Goal: Transaction & Acquisition: Purchase product/service

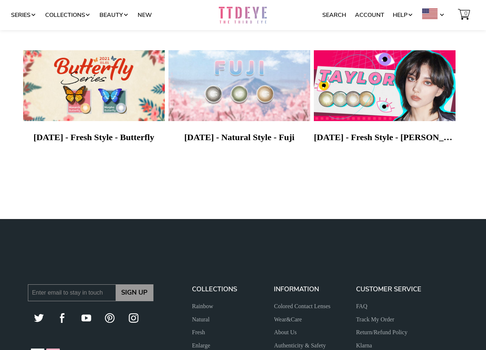
scroll to position [441, 0]
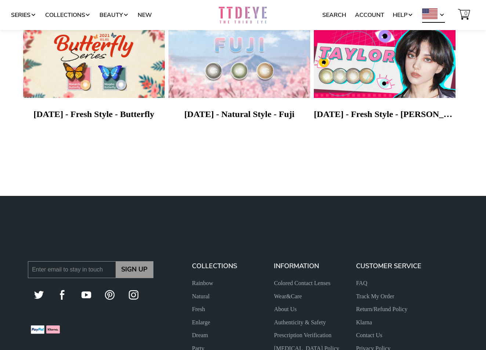
click at [441, 16] on span at bounding box center [442, 15] width 6 height 6
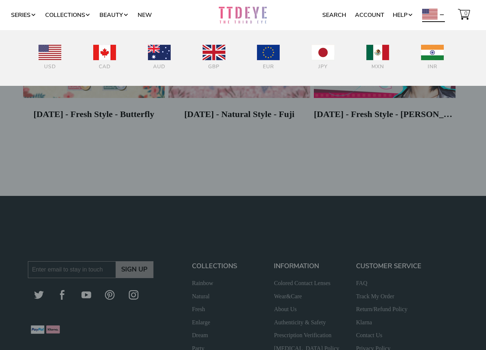
click at [456, 155] on div at bounding box center [243, 175] width 486 height 350
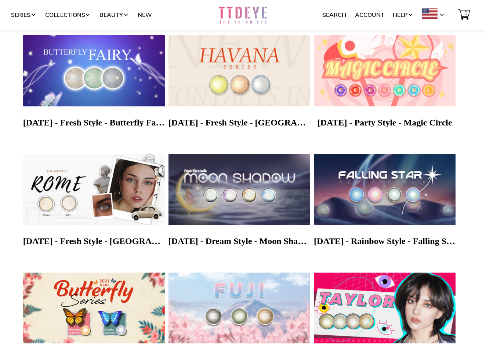
scroll to position [73, 0]
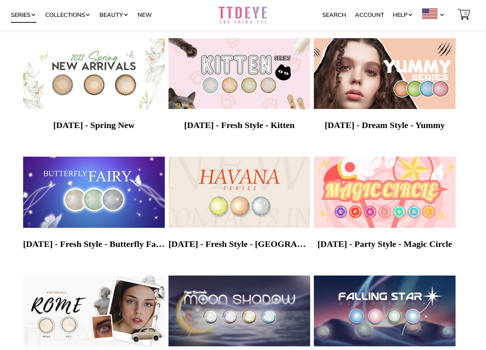
click at [26, 15] on link "Series" at bounding box center [23, 15] width 25 height 14
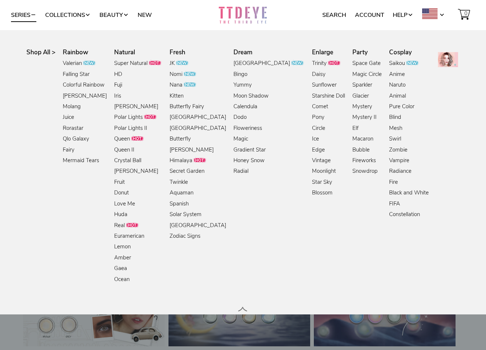
click at [39, 52] on link "Shop All >" at bounding box center [40, 52] width 33 height 8
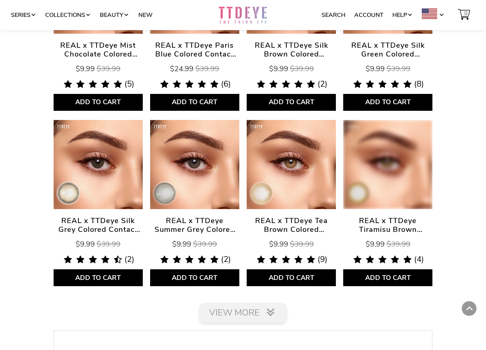
scroll to position [1175, 0]
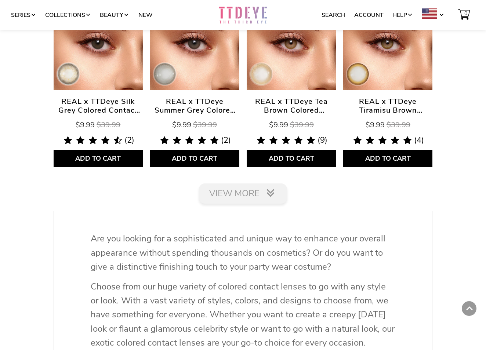
click at [238, 186] on link "View More" at bounding box center [243, 194] width 88 height 20
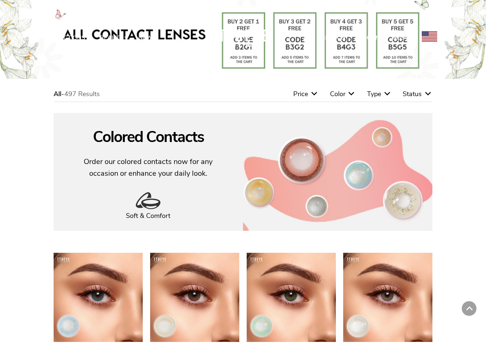
scroll to position [0, 0]
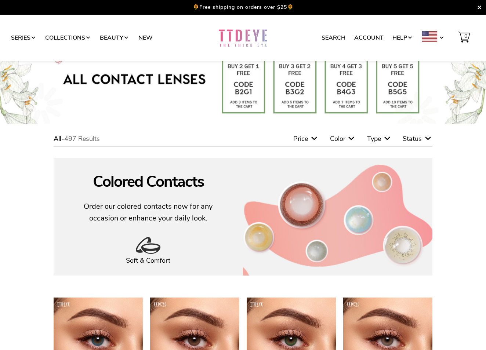
click at [245, 35] on link at bounding box center [243, 37] width 48 height 23
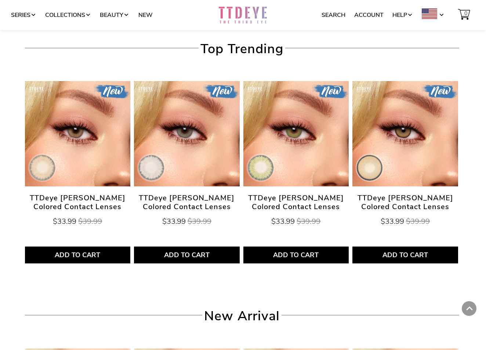
scroll to position [918, 0]
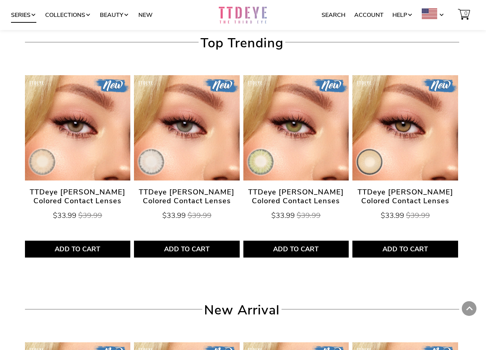
click at [34, 15] on span at bounding box center [33, 15] width 6 height 6
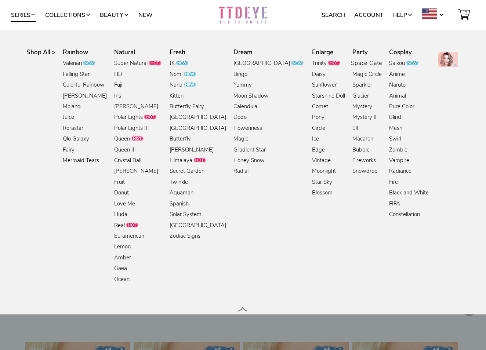
click at [351, 65] on link "Space Gate" at bounding box center [366, 64] width 31 height 10
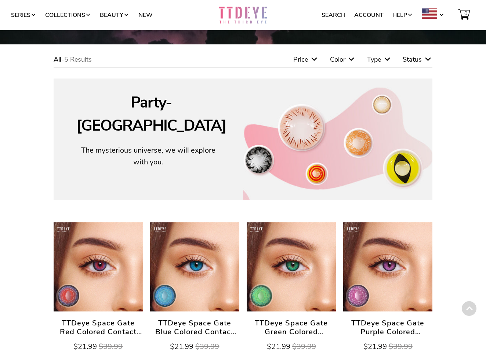
scroll to position [37, 0]
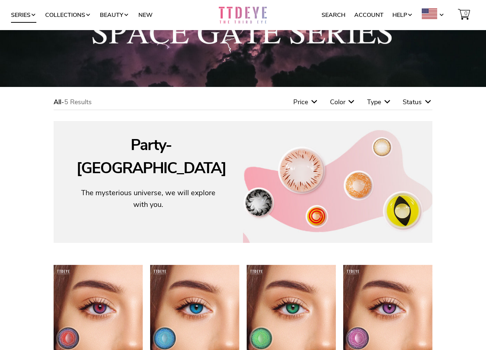
click at [33, 19] on link "Series" at bounding box center [23, 15] width 25 height 14
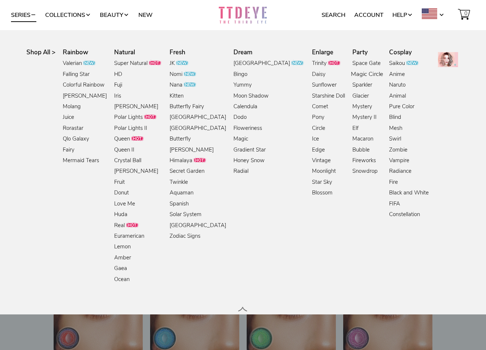
click at [351, 75] on link "Magic Circle" at bounding box center [367, 75] width 32 height 10
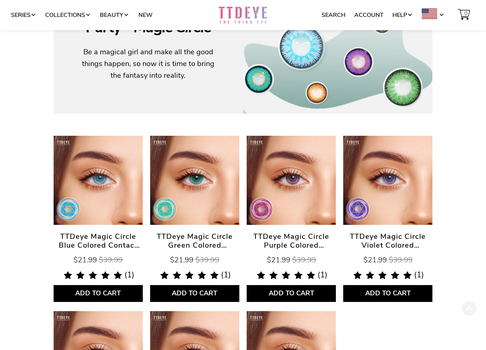
scroll to position [220, 0]
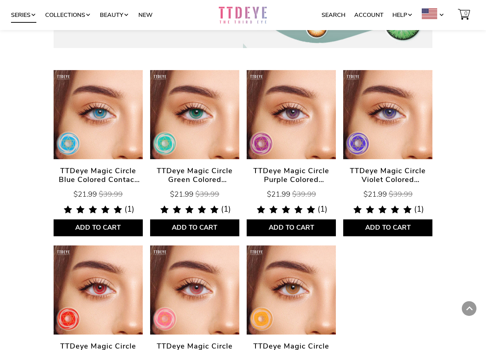
click at [16, 14] on link "Series" at bounding box center [23, 15] width 25 height 14
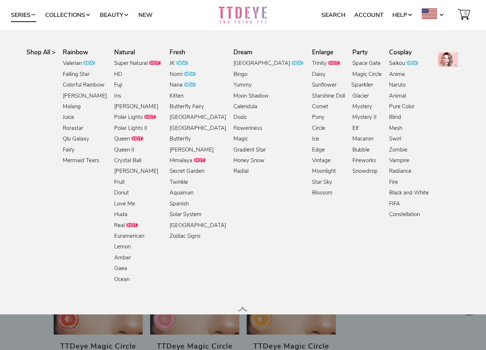
click at [352, 87] on link "Sparkler" at bounding box center [363, 85] width 22 height 10
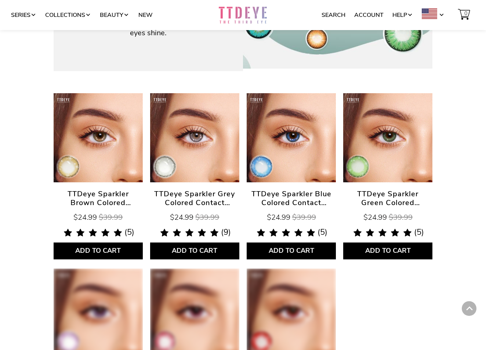
scroll to position [222, 0]
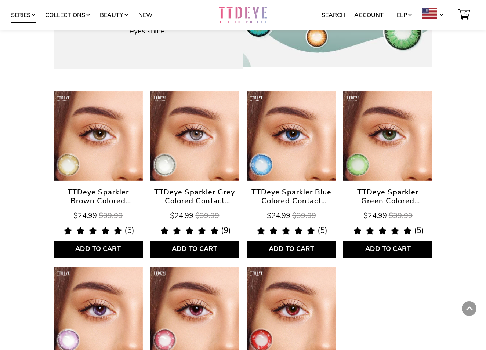
click at [28, 13] on link "Series" at bounding box center [23, 15] width 25 height 14
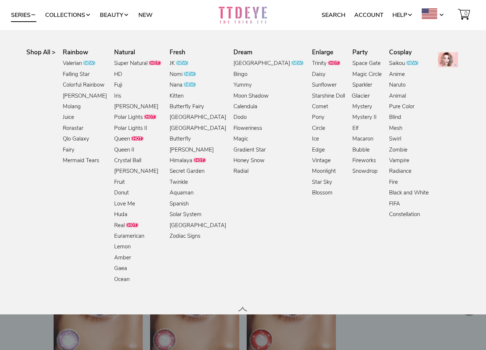
click at [352, 96] on link "Glacier" at bounding box center [361, 96] width 18 height 10
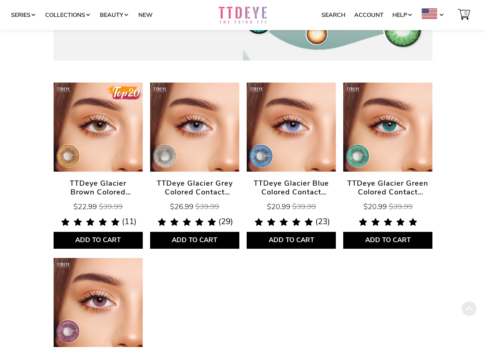
scroll to position [220, 0]
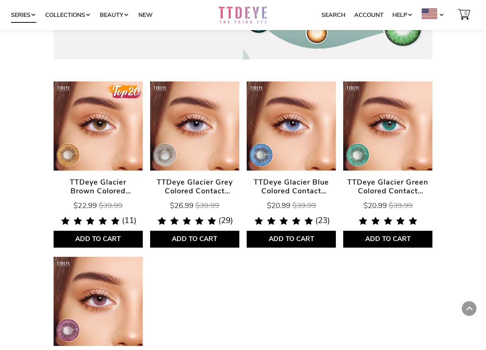
click at [29, 15] on link "Series" at bounding box center [23, 15] width 25 height 14
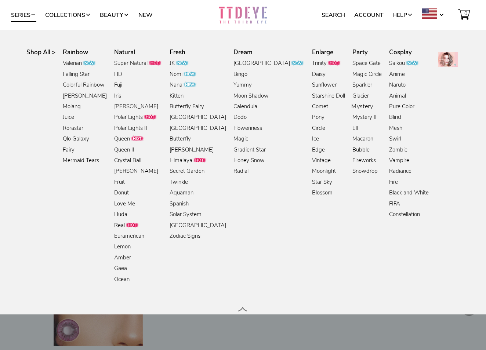
click at [352, 107] on link "Mystery" at bounding box center [363, 107] width 22 height 10
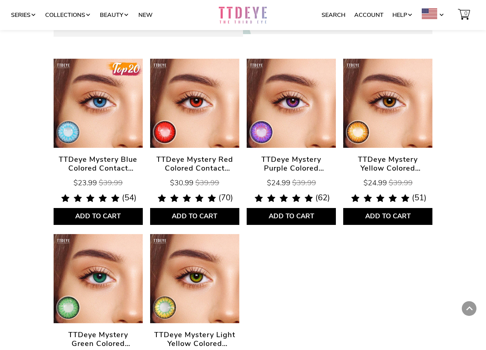
scroll to position [259, 0]
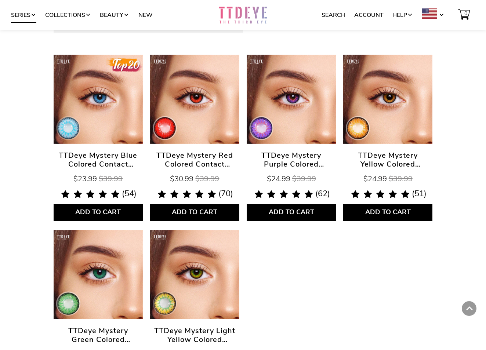
click at [30, 11] on link "Series" at bounding box center [23, 15] width 25 height 14
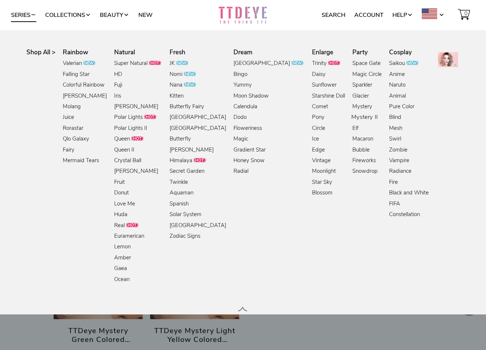
click at [352, 119] on link "Mystery II" at bounding box center [365, 118] width 27 height 10
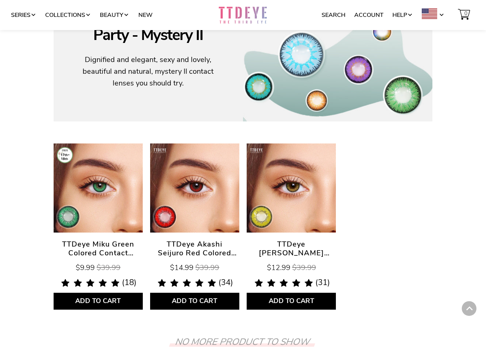
scroll to position [149, 0]
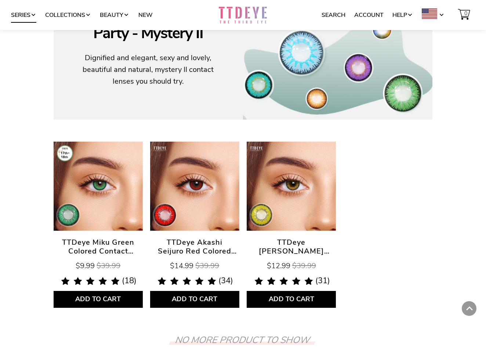
click at [19, 10] on link "Series" at bounding box center [23, 15] width 25 height 14
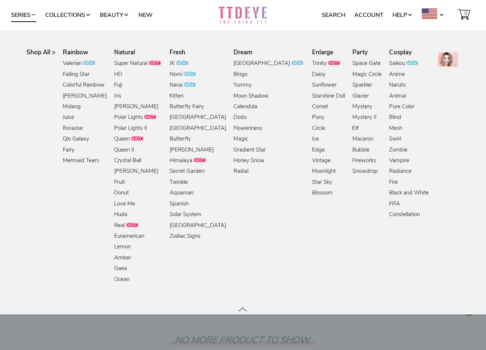
click at [352, 126] on link "Elf" at bounding box center [355, 129] width 7 height 10
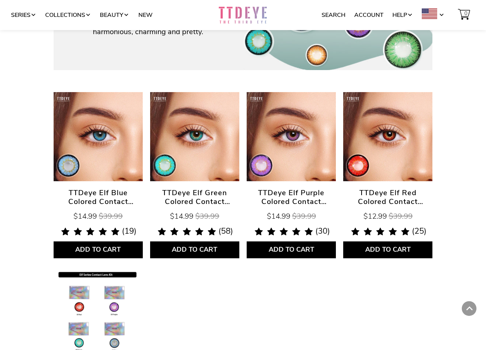
scroll to position [257, 0]
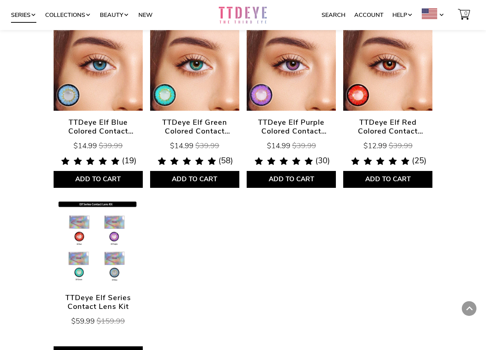
click at [27, 8] on link "Series" at bounding box center [23, 15] width 25 height 14
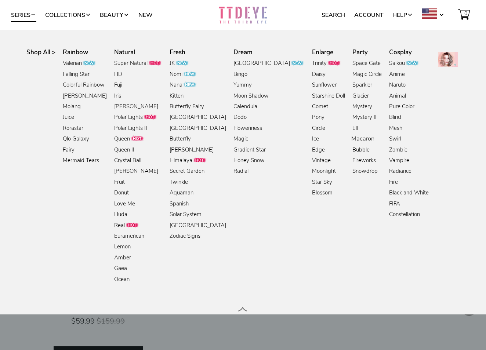
click at [352, 137] on link "Macaron" at bounding box center [363, 139] width 23 height 10
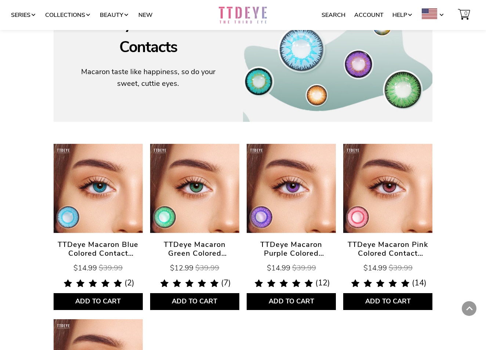
scroll to position [222, 0]
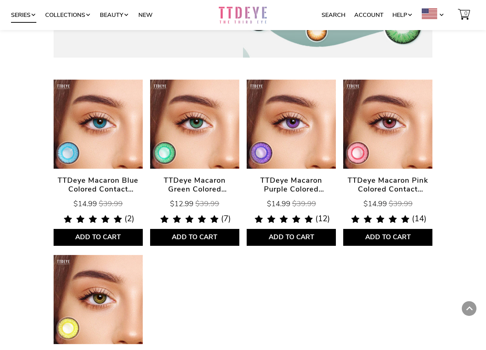
click at [21, 15] on link "Series" at bounding box center [23, 15] width 25 height 14
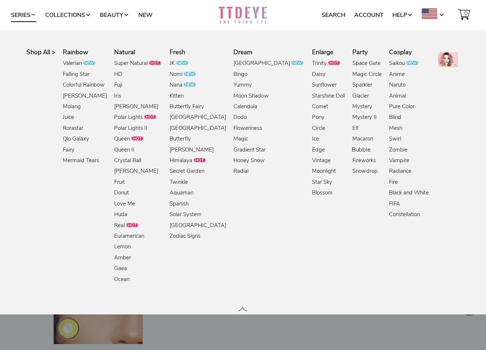
click at [352, 151] on link "Bubble" at bounding box center [361, 150] width 19 height 10
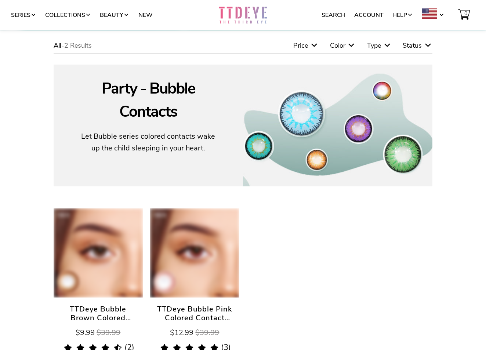
scroll to position [110, 0]
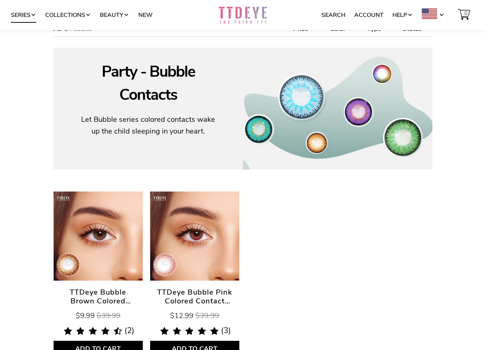
click at [32, 14] on span at bounding box center [33, 15] width 6 height 6
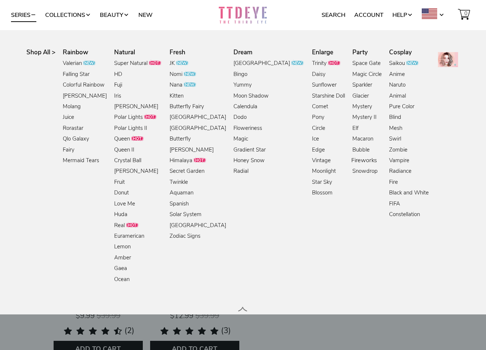
click at [352, 161] on link "Fireworks" at bounding box center [365, 161] width 26 height 10
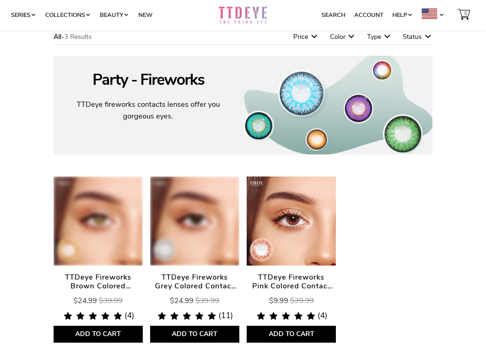
scroll to position [110, 0]
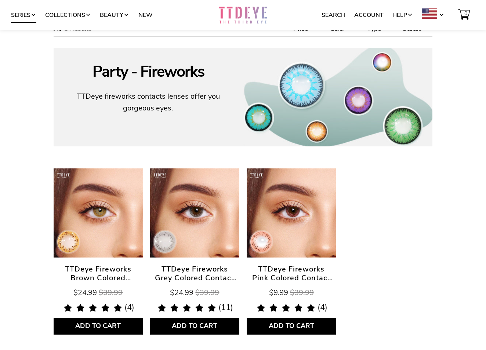
click at [18, 15] on link "Series" at bounding box center [23, 15] width 25 height 14
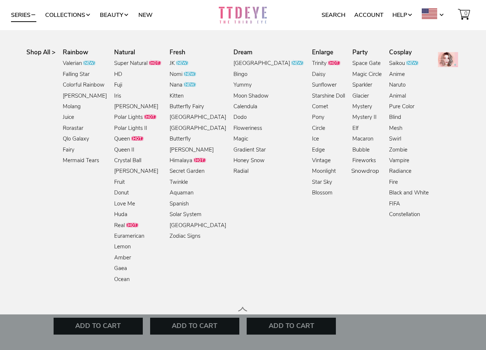
click at [352, 170] on link "Snowdrop" at bounding box center [366, 172] width 28 height 10
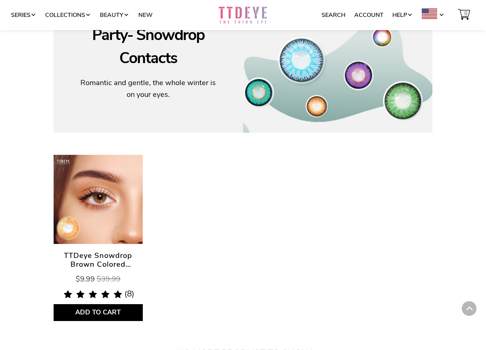
scroll to position [149, 0]
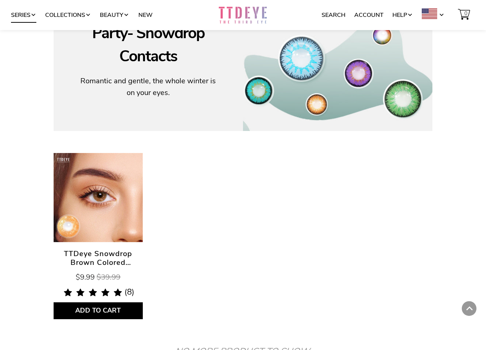
click at [14, 14] on link "Series" at bounding box center [23, 15] width 25 height 14
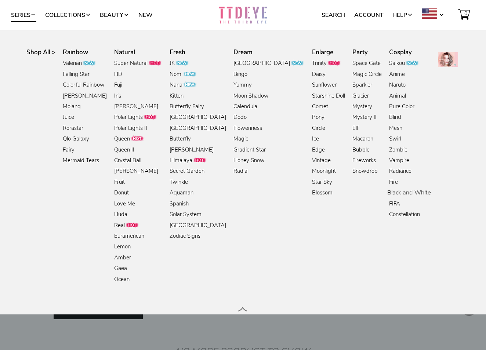
click at [388, 196] on link "Black and White" at bounding box center [410, 193] width 44 height 10
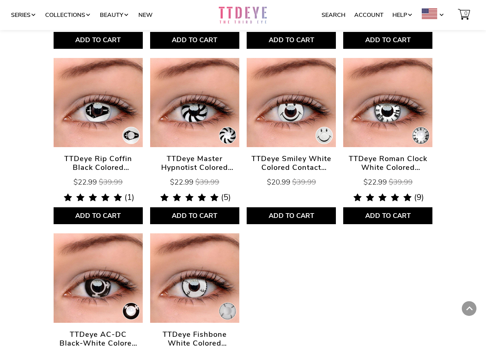
scroll to position [553, 0]
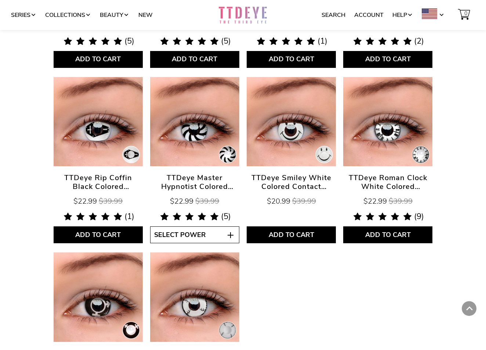
click at [203, 237] on span "Select Power" at bounding box center [180, 235] width 52 height 9
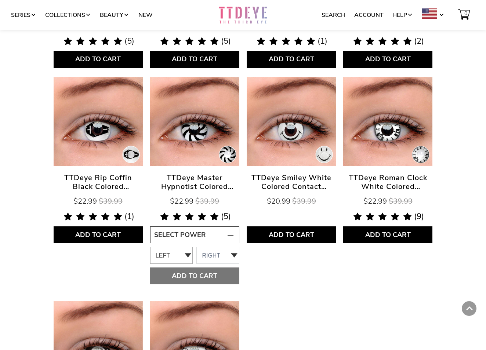
click at [186, 257] on select "LEFT 0.00" at bounding box center [171, 255] width 43 height 17
select select "0.00"
click at [150, 247] on select "LEFT 0.00" at bounding box center [171, 255] width 43 height 17
click at [209, 261] on select "RIGHT 0.00" at bounding box center [218, 255] width 43 height 17
select select "0.00"
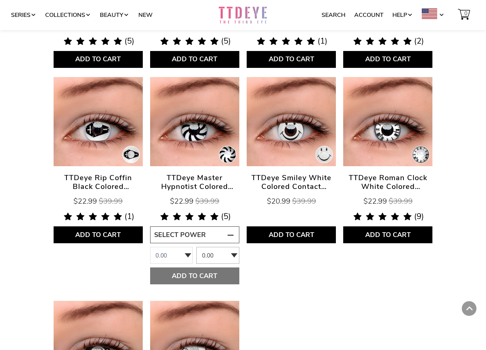
click at [197, 247] on select "RIGHT 0.00" at bounding box center [218, 255] width 43 height 17
click at [215, 281] on button "Add to Cart" at bounding box center [194, 276] width 89 height 17
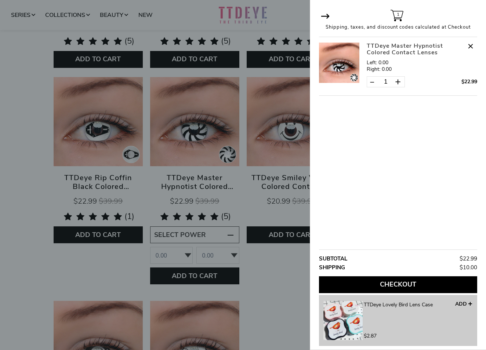
click at [291, 269] on div at bounding box center [243, 175] width 486 height 350
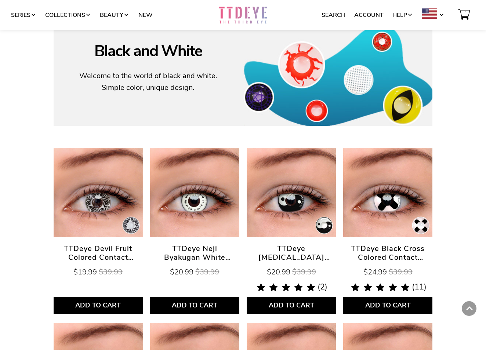
scroll to position [112, 0]
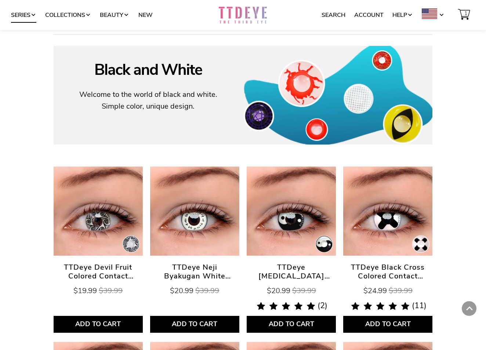
click at [29, 17] on link "Series" at bounding box center [23, 15] width 25 height 14
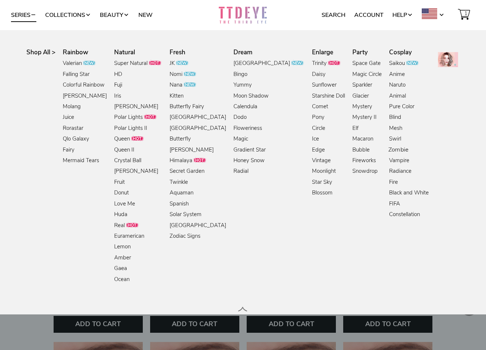
click at [389, 150] on link "Zombie" at bounding box center [399, 150] width 20 height 10
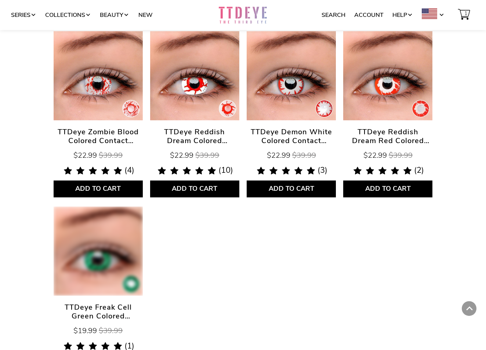
scroll to position [332, 0]
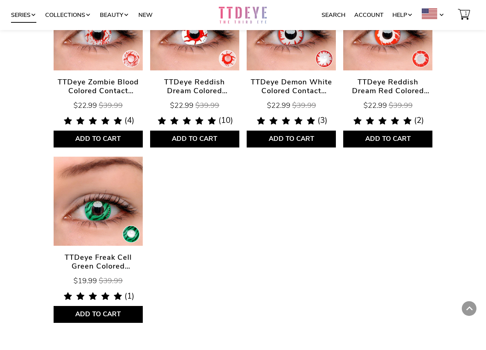
click at [31, 13] on link "Series" at bounding box center [23, 15] width 25 height 14
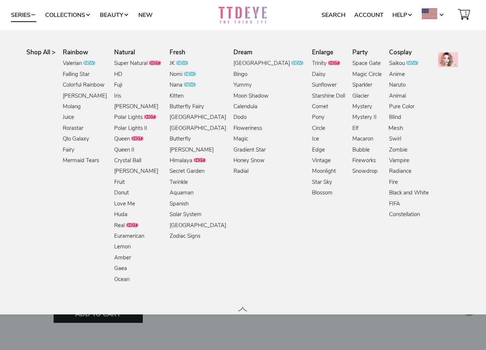
click at [389, 131] on link "Mesh" at bounding box center [396, 129] width 15 height 10
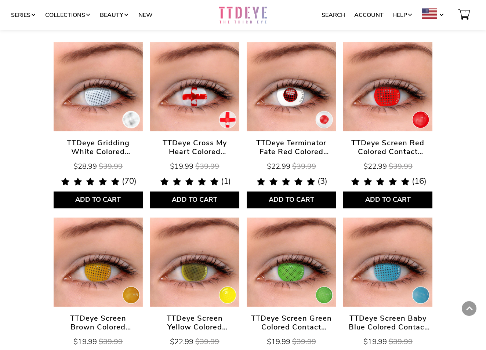
scroll to position [184, 0]
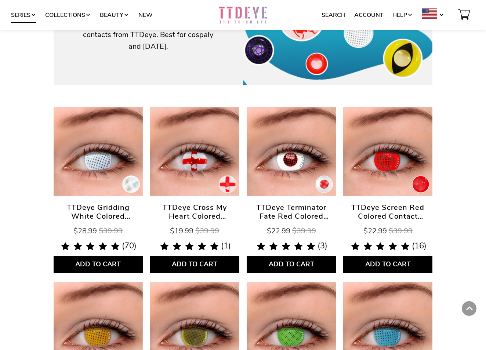
click at [31, 14] on link "Series" at bounding box center [23, 15] width 25 height 14
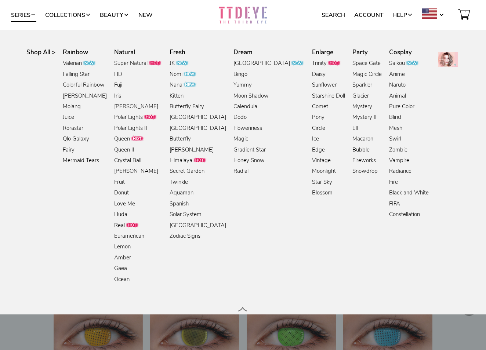
click at [388, 115] on li "Blind" at bounding box center [409, 118] width 43 height 11
click at [389, 117] on link "Blind" at bounding box center [395, 118] width 13 height 10
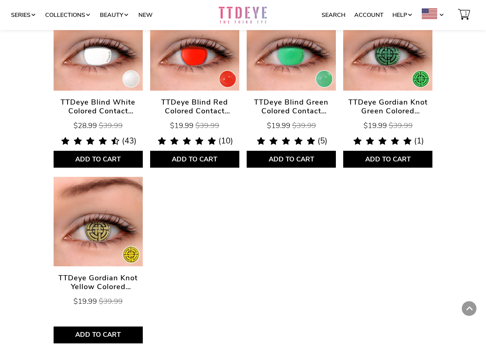
scroll to position [332, 0]
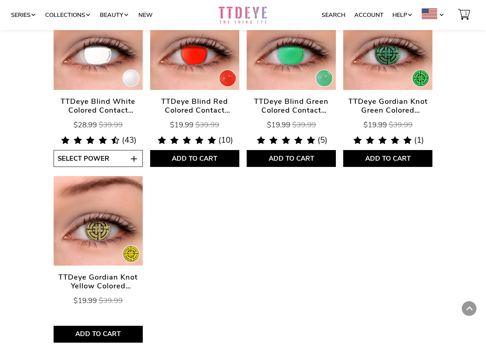
click at [113, 161] on button "Select Power" at bounding box center [98, 158] width 89 height 17
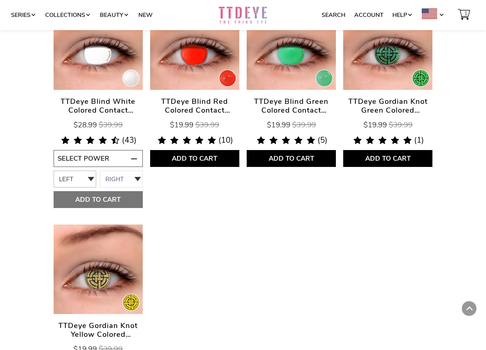
click at [87, 180] on select "LEFT 0.00" at bounding box center [75, 179] width 43 height 17
select select "0.00"
click at [54, 171] on select "LEFT 0.00" at bounding box center [75, 179] width 43 height 17
click at [120, 180] on select "RIGHT 0.00" at bounding box center [121, 179] width 43 height 17
select select "0.00"
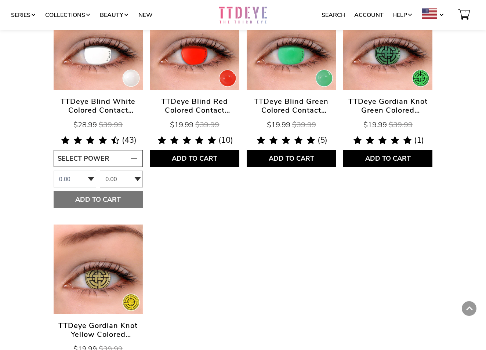
click at [100, 171] on select "RIGHT 0.00" at bounding box center [121, 179] width 43 height 17
click at [116, 205] on button "Add to Cart" at bounding box center [98, 199] width 89 height 17
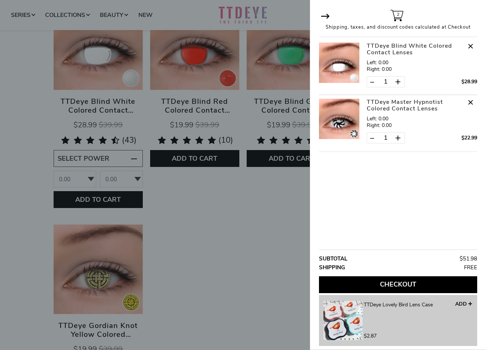
click at [21, 36] on div at bounding box center [243, 175] width 486 height 350
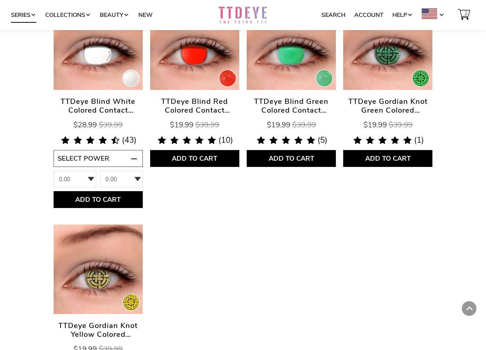
click at [24, 10] on link "Series" at bounding box center [23, 15] width 25 height 14
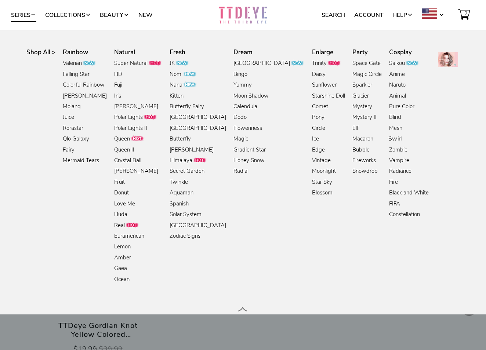
click at [389, 138] on link "Swirl" at bounding box center [395, 139] width 13 height 10
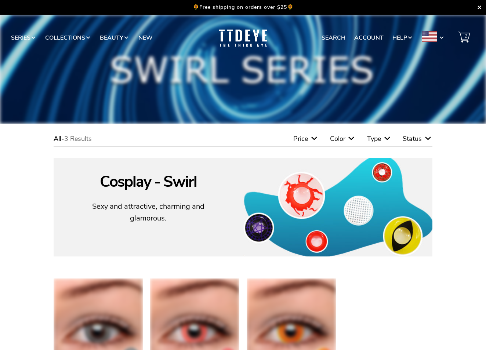
scroll to position [73, 0]
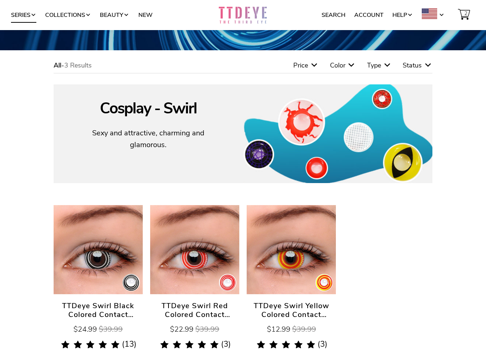
click at [23, 15] on link "Series" at bounding box center [23, 15] width 25 height 14
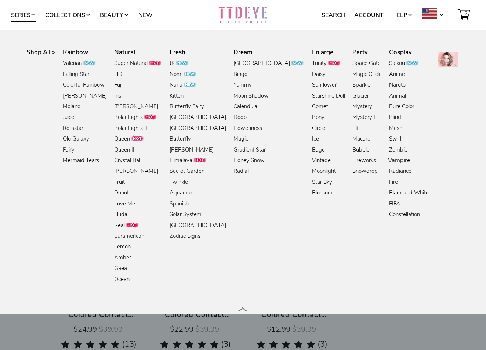
click at [388, 161] on link "Vampire" at bounding box center [399, 161] width 22 height 10
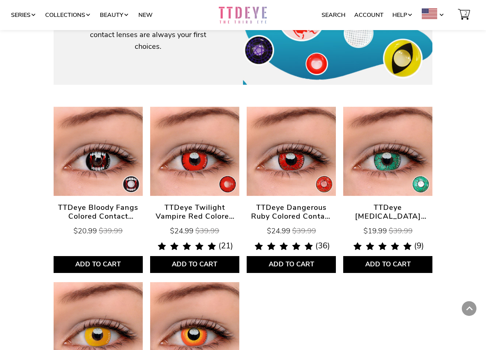
scroll to position [257, 0]
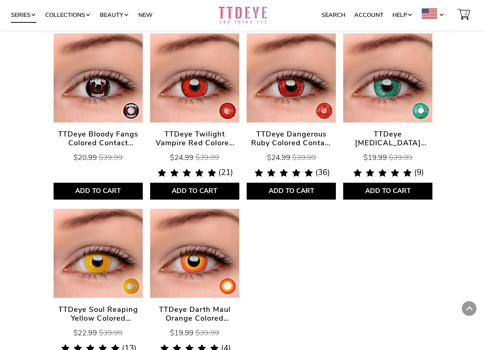
click at [18, 17] on link "Series" at bounding box center [23, 15] width 25 height 14
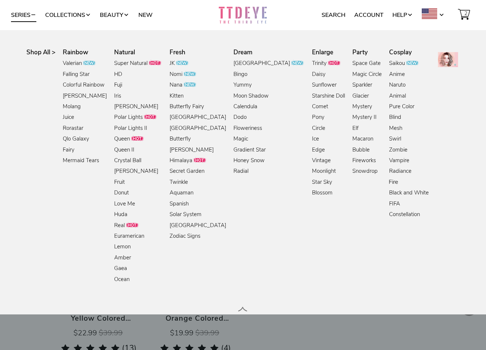
click at [389, 183] on link "Fire" at bounding box center [394, 183] width 10 height 10
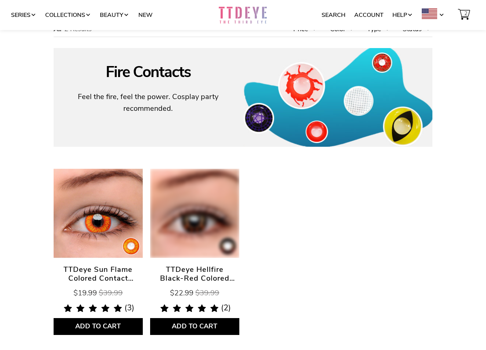
scroll to position [110, 0]
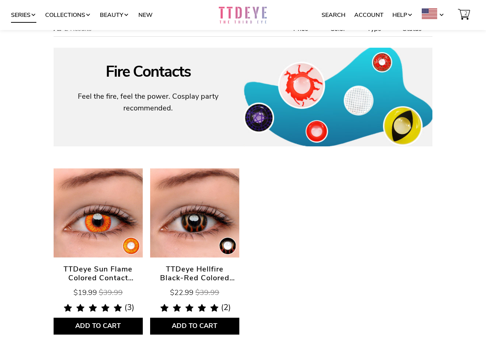
click at [25, 15] on link "Series" at bounding box center [23, 15] width 25 height 14
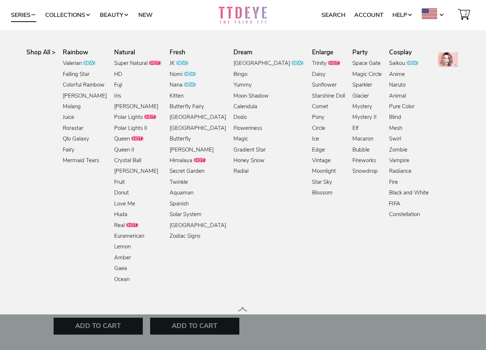
click at [389, 206] on link "FIFA" at bounding box center [395, 204] width 12 height 10
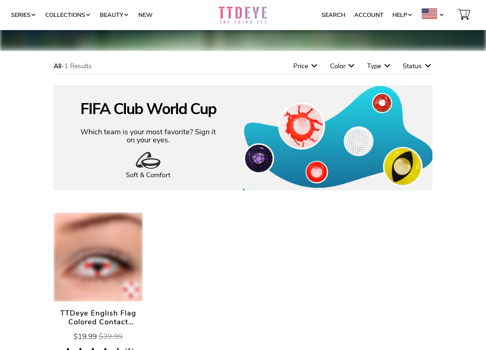
scroll to position [73, 0]
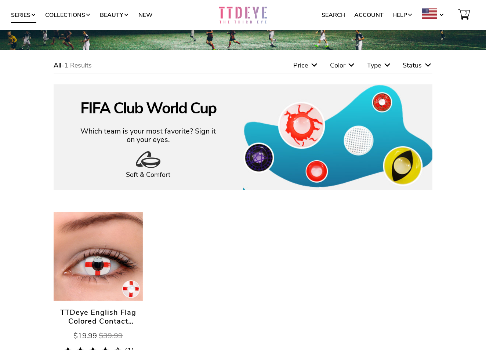
click at [21, 16] on link "Series" at bounding box center [23, 15] width 25 height 14
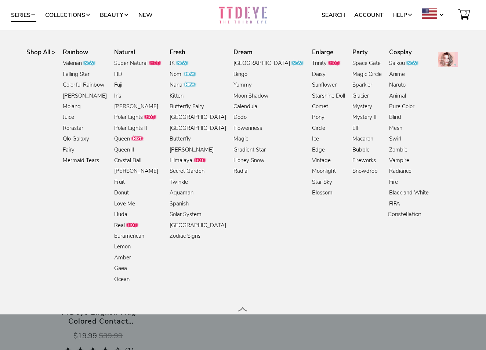
click at [388, 218] on link "Constellation" at bounding box center [405, 215] width 34 height 10
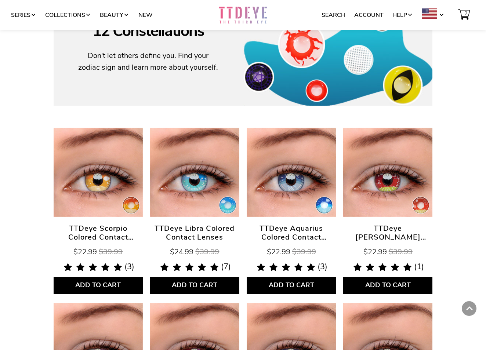
scroll to position [149, 0]
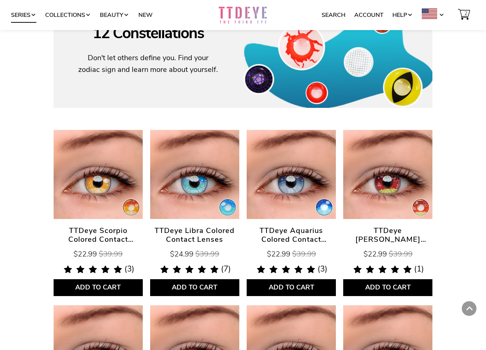
click at [15, 14] on link "Series" at bounding box center [23, 15] width 25 height 14
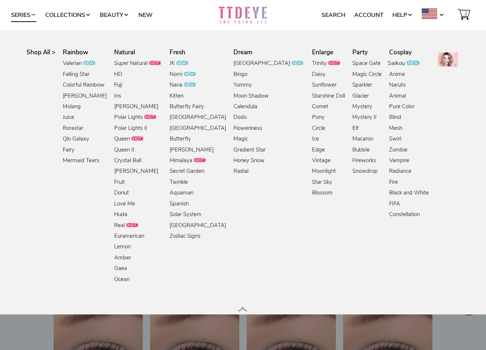
click at [388, 66] on link "Saikou" at bounding box center [404, 64] width 33 height 10
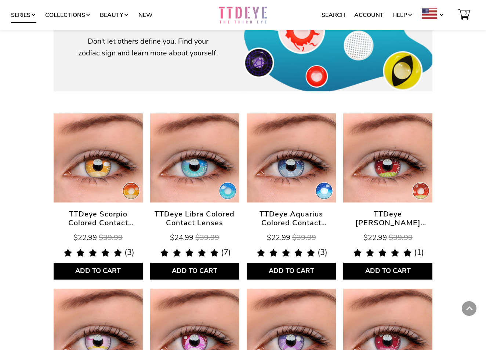
scroll to position [165, 0]
click at [29, 15] on link "Series" at bounding box center [23, 15] width 25 height 14
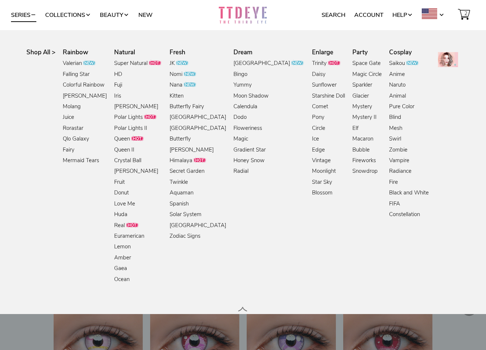
scroll to position [149, 0]
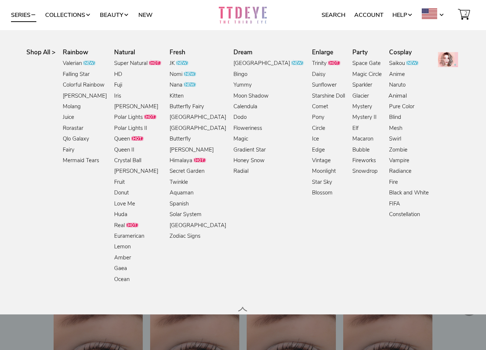
click at [389, 98] on link "Animal" at bounding box center [398, 96] width 19 height 10
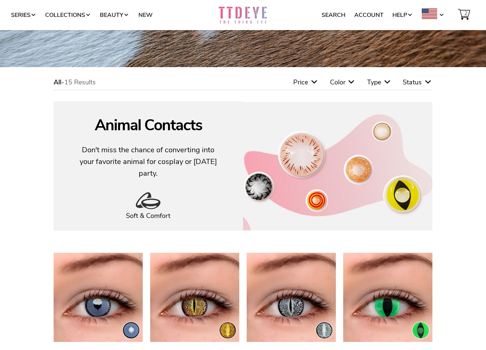
scroll to position [39, 0]
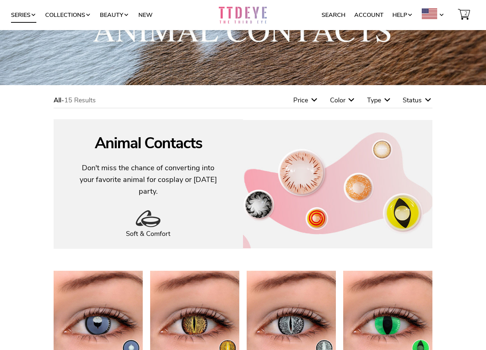
click at [30, 16] on link "Series" at bounding box center [23, 15] width 25 height 14
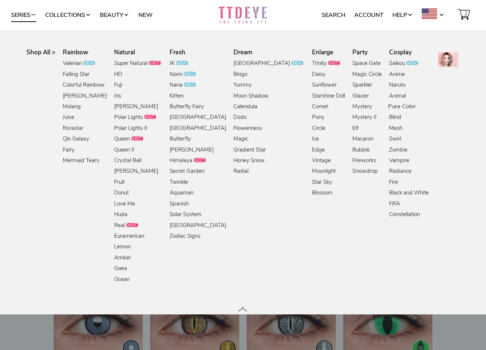
click at [388, 108] on link "Pure Color" at bounding box center [402, 107] width 28 height 10
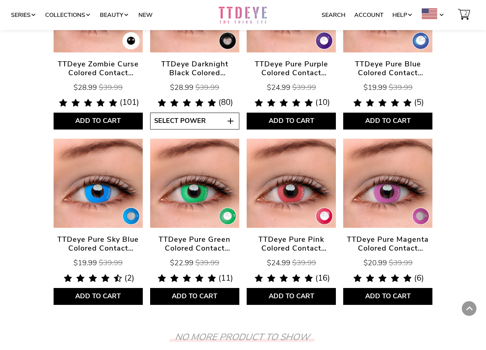
scroll to position [222, 0]
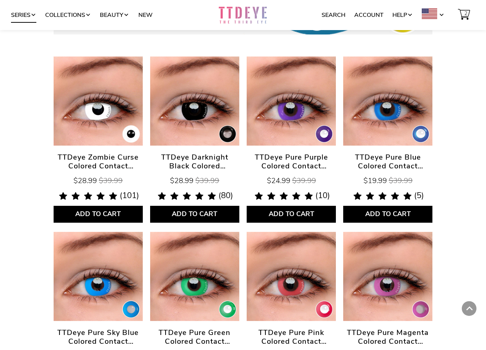
click at [31, 12] on link "Series" at bounding box center [23, 15] width 25 height 14
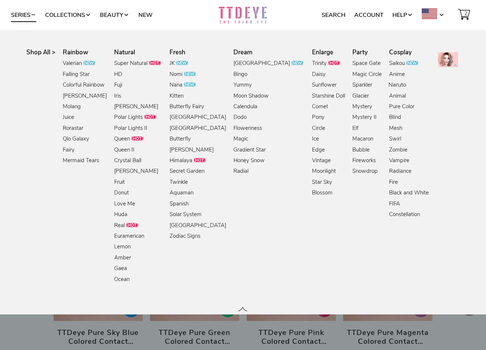
click at [389, 83] on link "Naruto" at bounding box center [398, 85] width 18 height 10
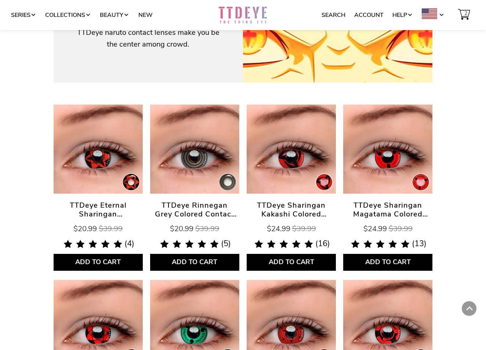
scroll to position [149, 0]
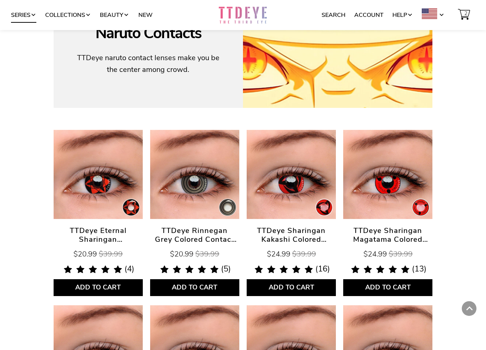
click at [33, 15] on span at bounding box center [33, 15] width 6 height 6
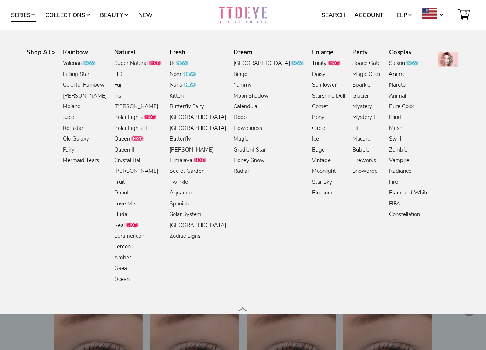
click at [389, 72] on link "Anime" at bounding box center [397, 75] width 17 height 10
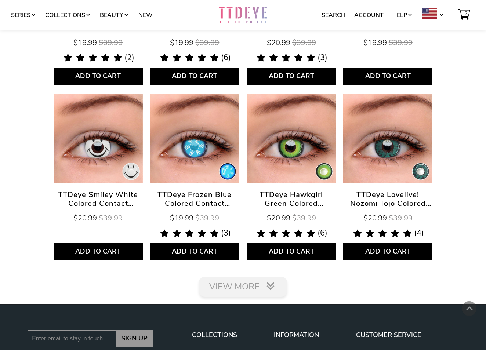
scroll to position [1104, 0]
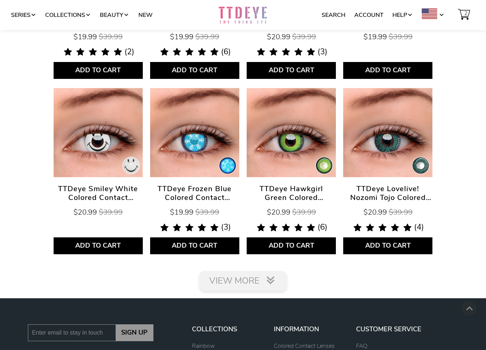
click at [256, 278] on link "View More" at bounding box center [243, 281] width 88 height 20
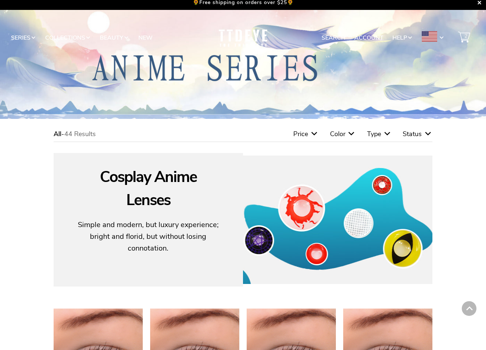
scroll to position [2, 0]
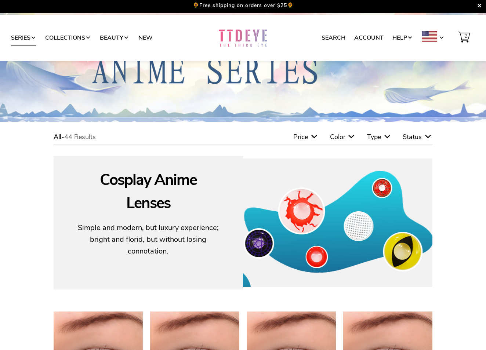
click at [28, 38] on link "Series" at bounding box center [23, 38] width 25 height 14
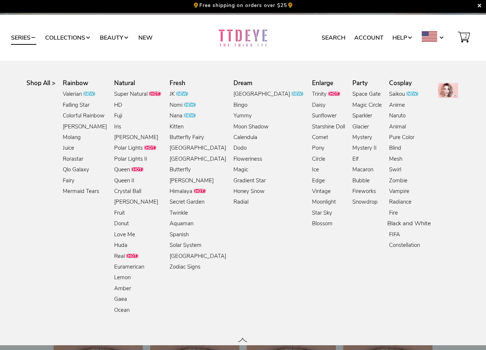
click at [388, 227] on link "Black and White" at bounding box center [410, 224] width 44 height 10
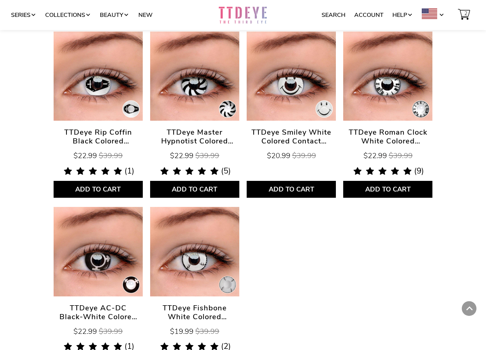
scroll to position [624, 0]
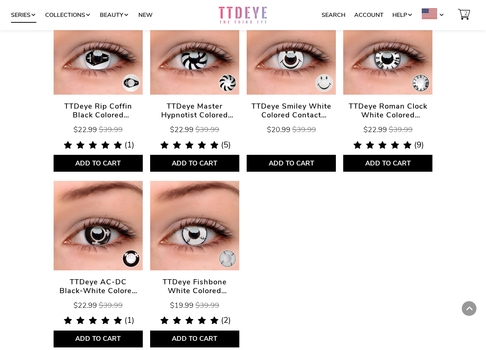
click at [26, 14] on link "Series" at bounding box center [23, 15] width 25 height 14
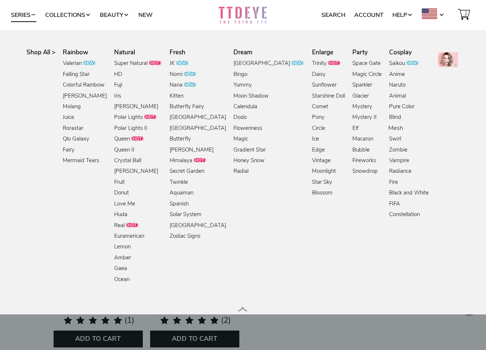
click at [389, 126] on link "Mesh" at bounding box center [396, 129] width 15 height 10
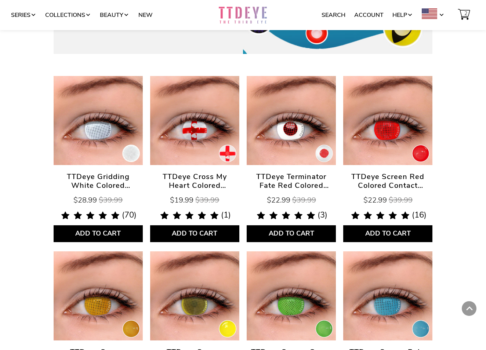
scroll to position [184, 0]
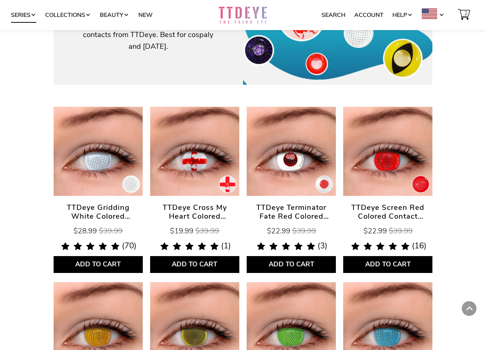
click at [14, 18] on link "Series" at bounding box center [23, 15] width 25 height 14
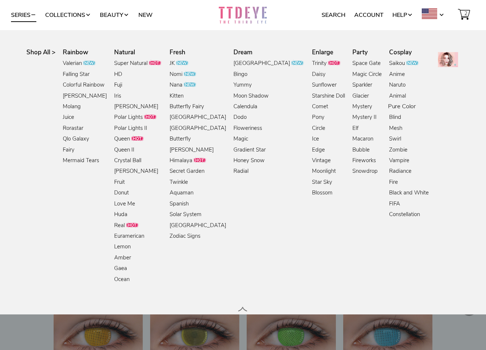
click at [388, 107] on link "Pure Color" at bounding box center [402, 107] width 28 height 10
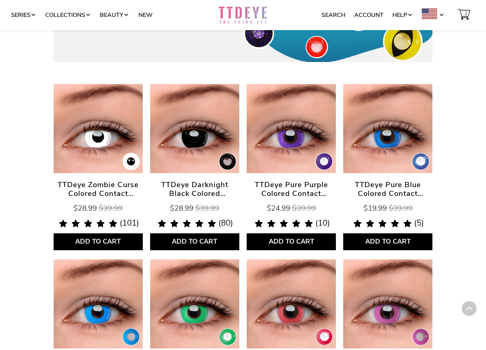
scroll to position [220, 0]
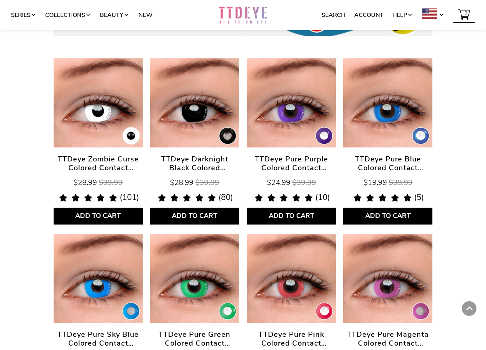
click at [466, 11] on span "2" at bounding box center [466, 14] width 7 height 14
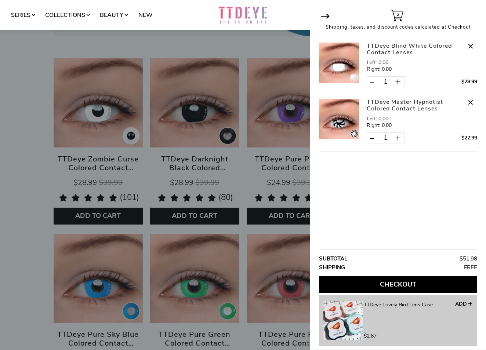
click at [472, 104] on span at bounding box center [470, 102] width 13 height 13
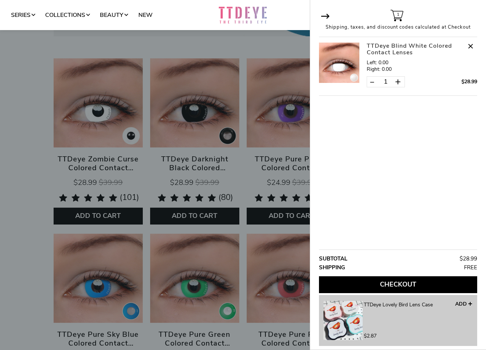
click at [423, 281] on button "Checkout" at bounding box center [398, 285] width 158 height 17
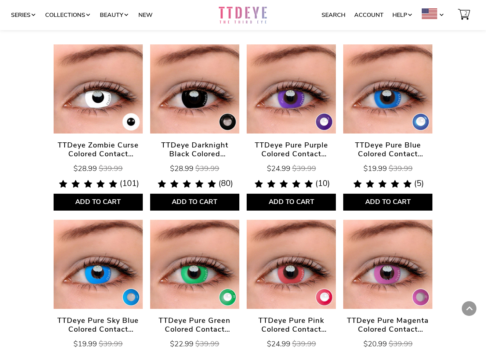
scroll to position [236, 0]
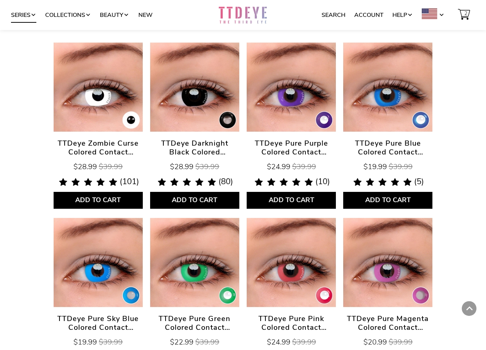
click at [25, 16] on link "Series" at bounding box center [23, 15] width 25 height 14
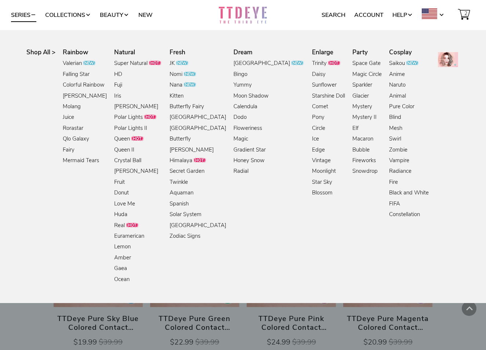
scroll to position [220, 0]
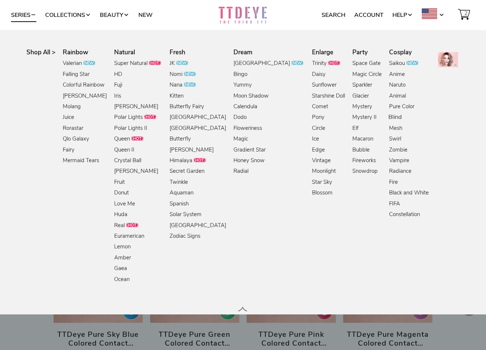
click at [389, 120] on link "Blind" at bounding box center [395, 118] width 13 height 10
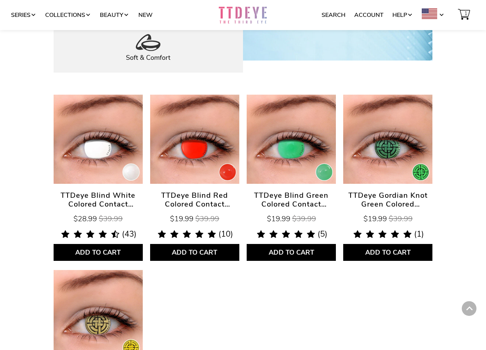
scroll to position [294, 0]
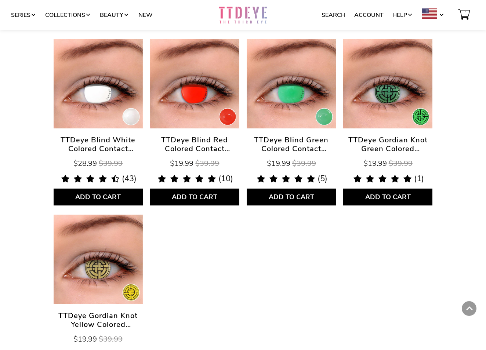
click at [86, 122] on link "TTDeye Blind White Colored Contact Lenses" at bounding box center [98, 83] width 89 height 89
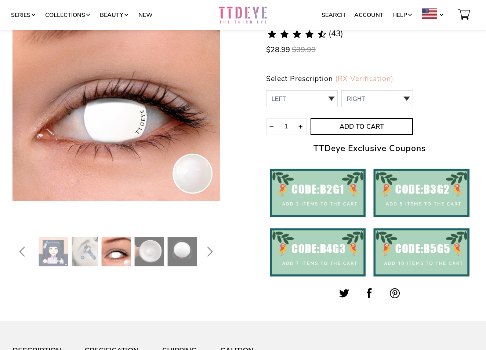
scroll to position [110, 0]
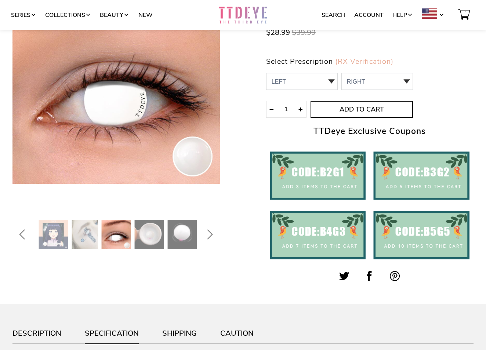
click at [54, 238] on img at bounding box center [53, 234] width 29 height 29
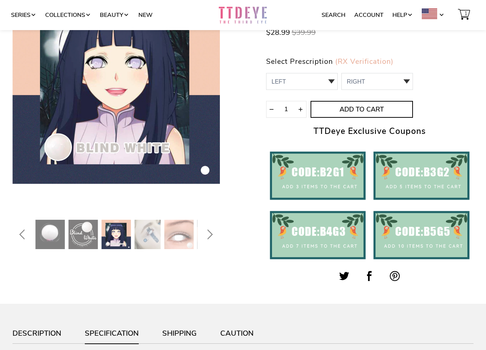
click at [38, 237] on img at bounding box center [50, 234] width 29 height 29
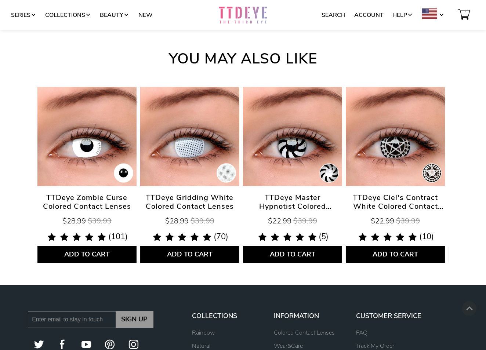
scroll to position [1947, 0]
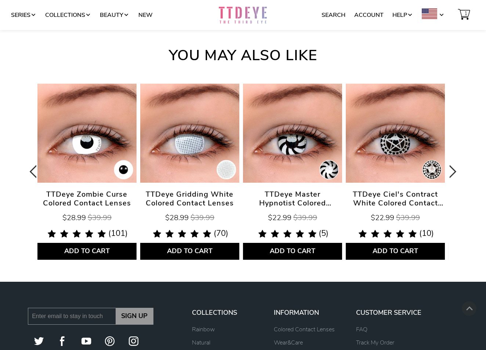
click at [451, 169] on icon "Next" at bounding box center [451, 172] width 13 height 106
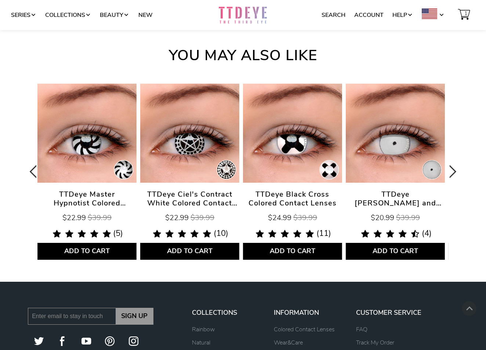
click at [452, 169] on icon "Next" at bounding box center [451, 172] width 13 height 106
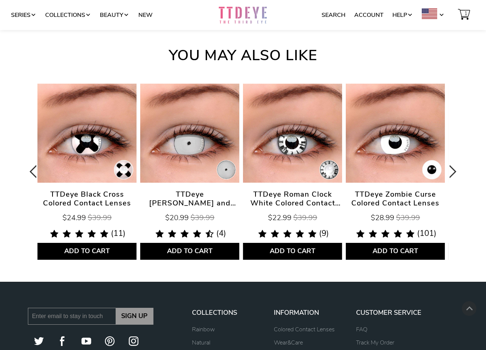
click at [455, 169] on icon "Next" at bounding box center [451, 172] width 13 height 106
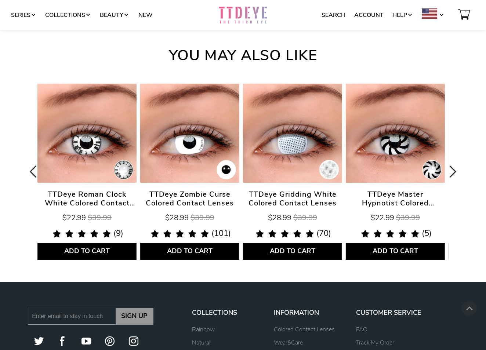
click at [455, 169] on icon "Next" at bounding box center [451, 172] width 13 height 106
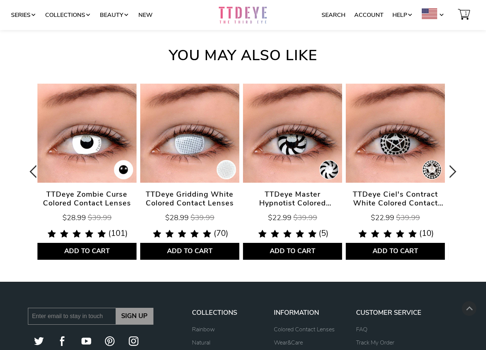
click at [455, 169] on icon "Next" at bounding box center [451, 172] width 13 height 106
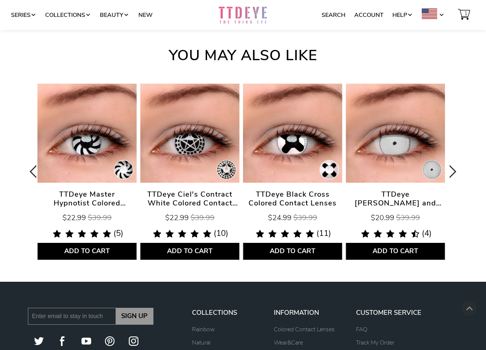
click at [455, 169] on icon "Next" at bounding box center [451, 172] width 13 height 106
